Goal: Information Seeking & Learning: Learn about a topic

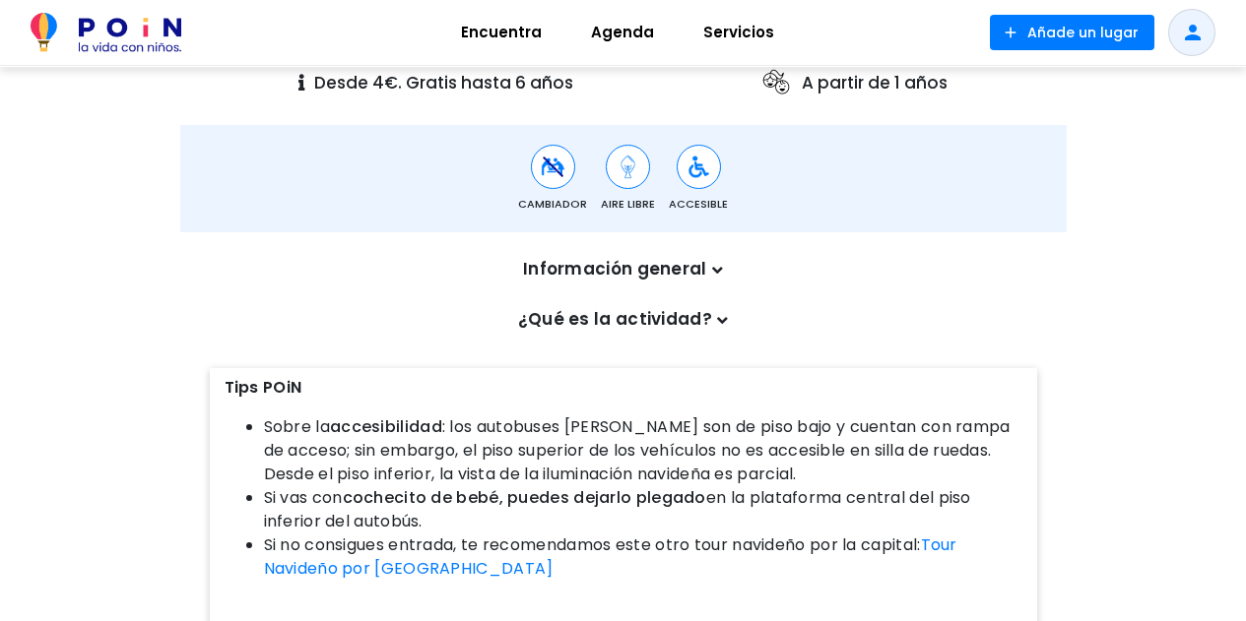
scroll to position [525, 0]
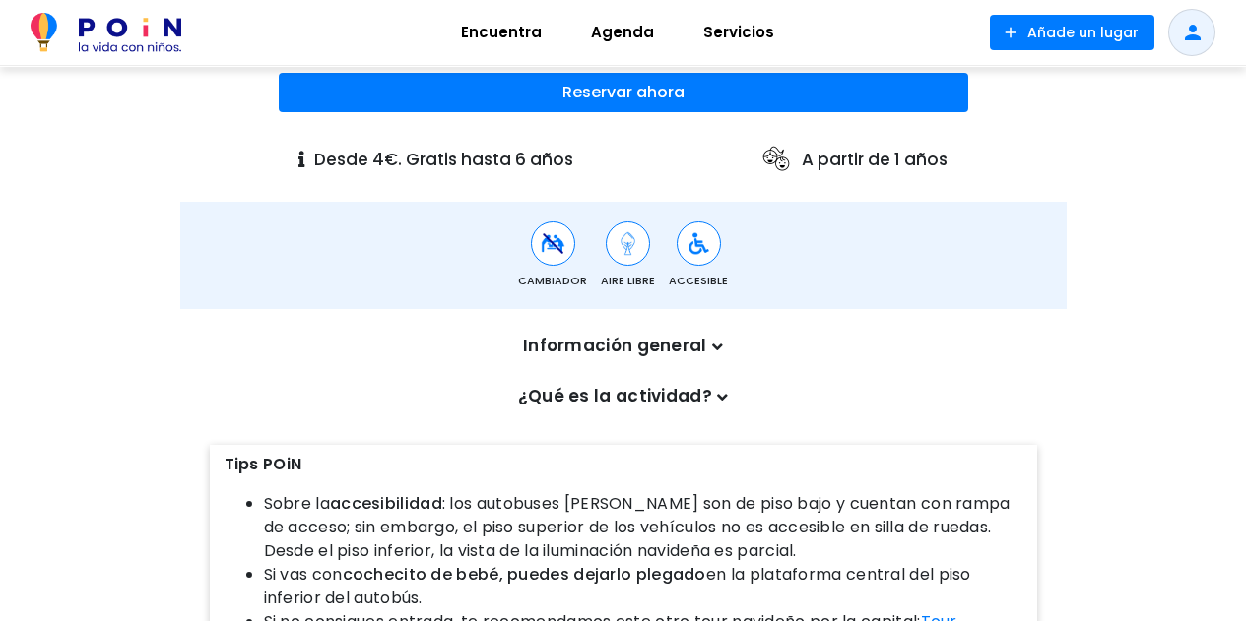
click at [700, 341] on p "Información general" at bounding box center [623, 347] width 817 height 26
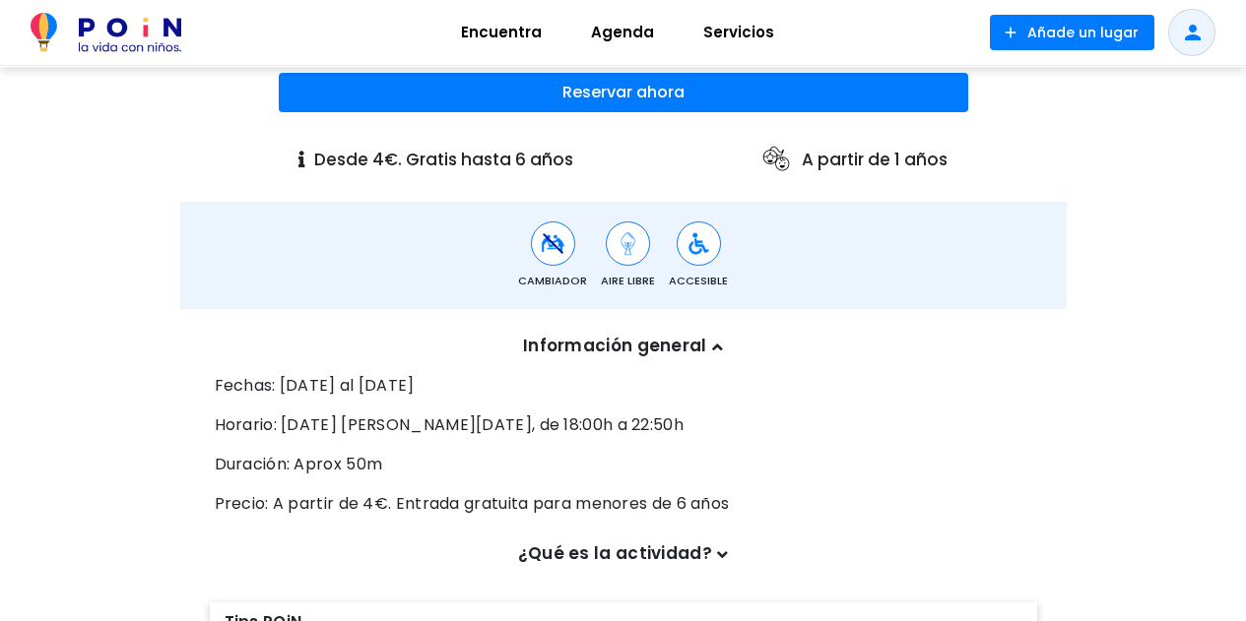
click at [708, 341] on p "Información general" at bounding box center [623, 347] width 817 height 26
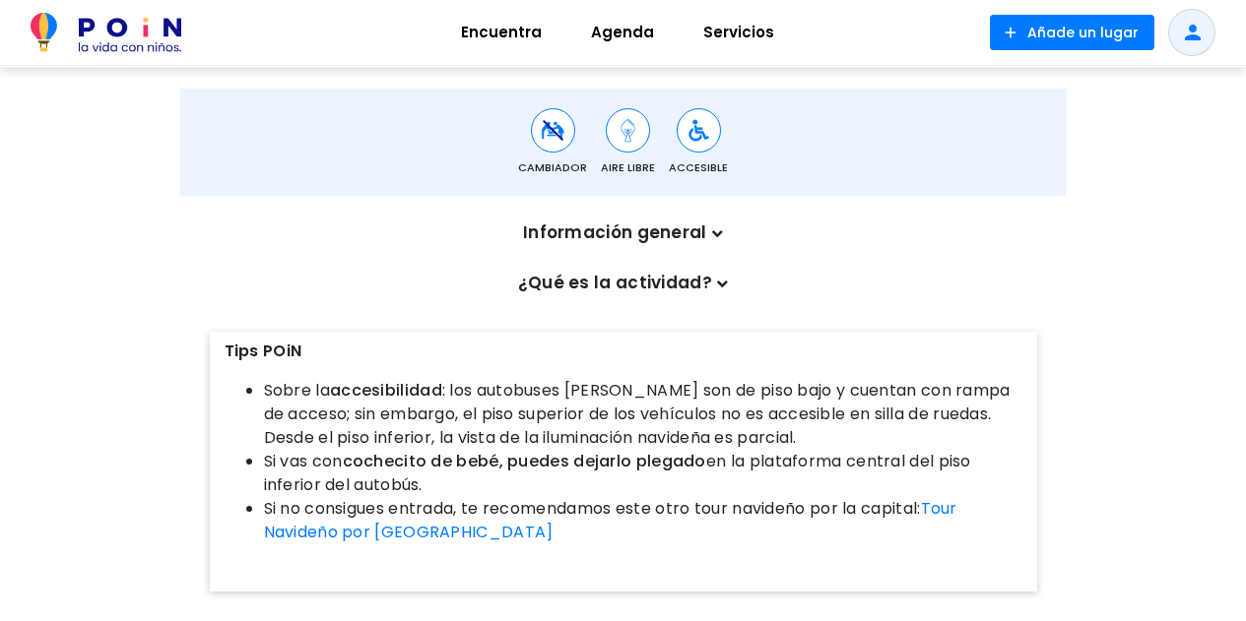
scroll to position [656, 0]
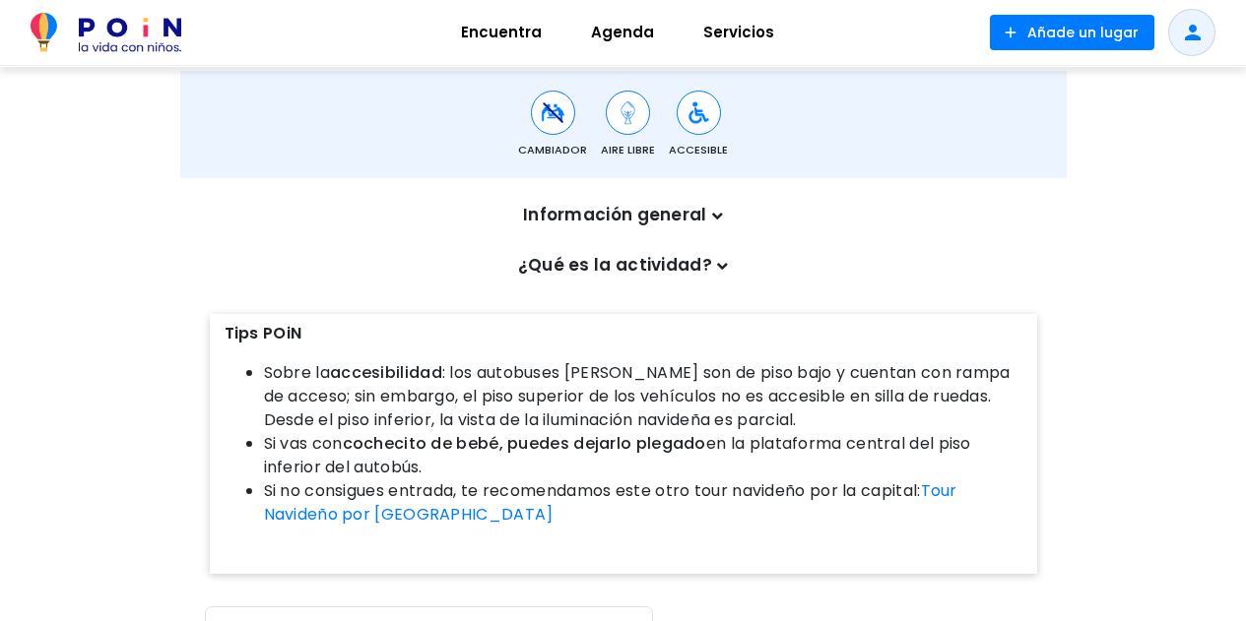
click at [717, 264] on icon at bounding box center [722, 266] width 11 height 17
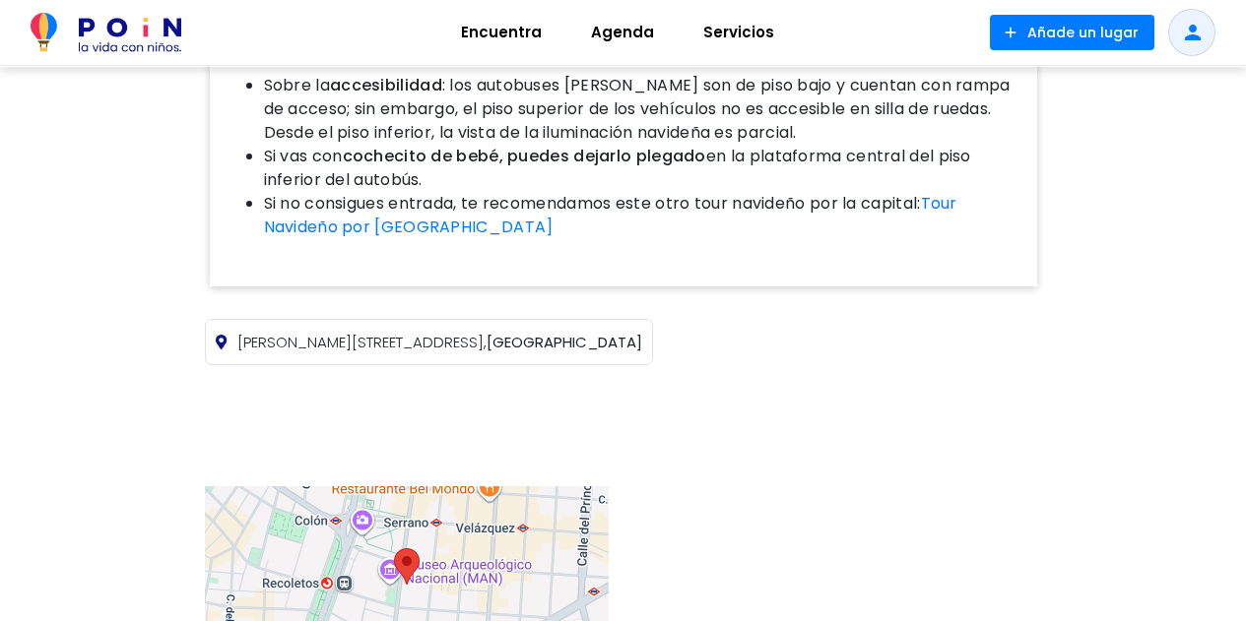
scroll to position [1313, 0]
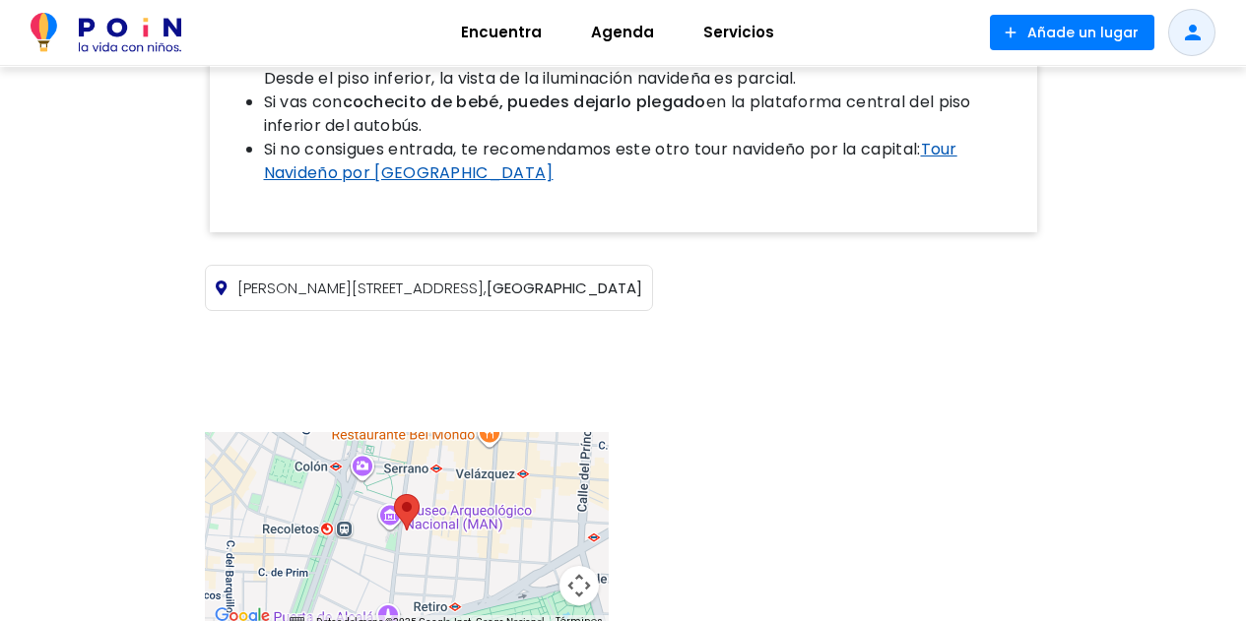
click at [419, 138] on link "Tour Navideño por [GEOGRAPHIC_DATA]" at bounding box center [610, 161] width 693 height 46
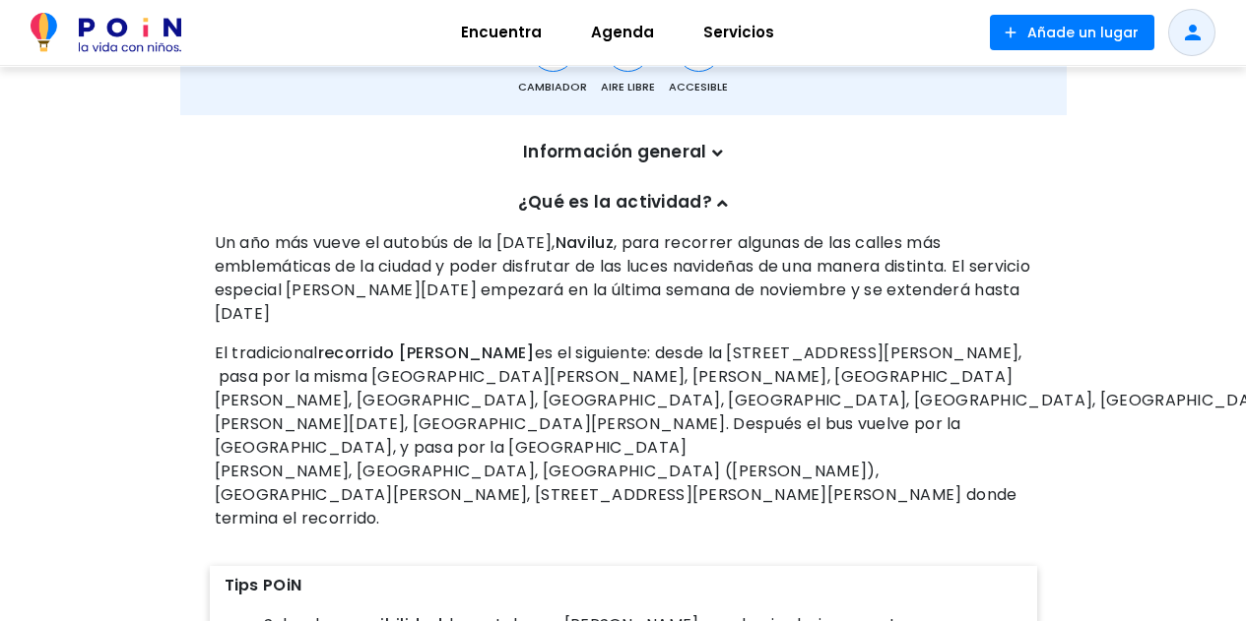
scroll to position [656, 0]
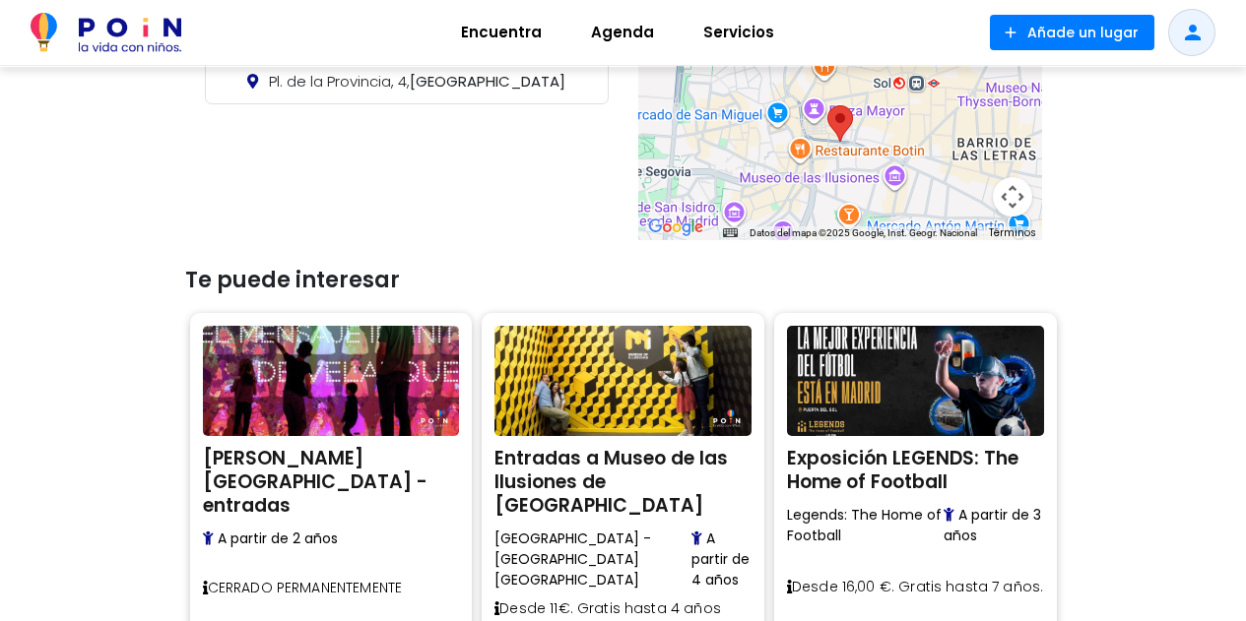
scroll to position [1313, 0]
